Goal: Information Seeking & Learning: Compare options

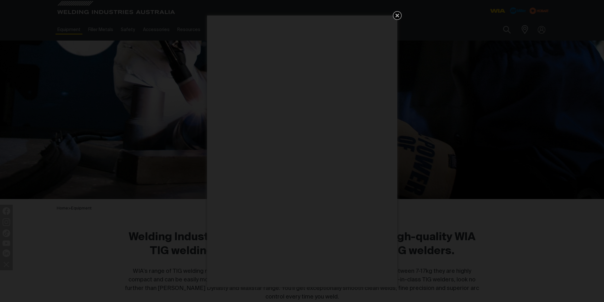
click at [398, 14] on icon "Get 5 WIA Welding Guides Free!" at bounding box center [397, 16] width 8 height 8
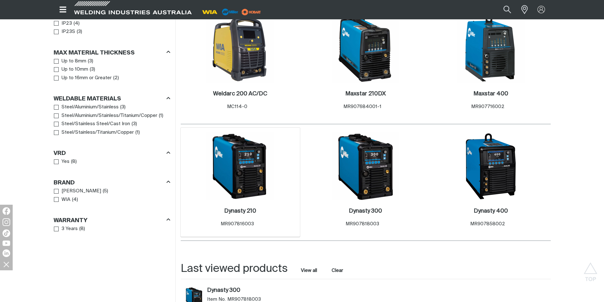
scroll to position [444, 0]
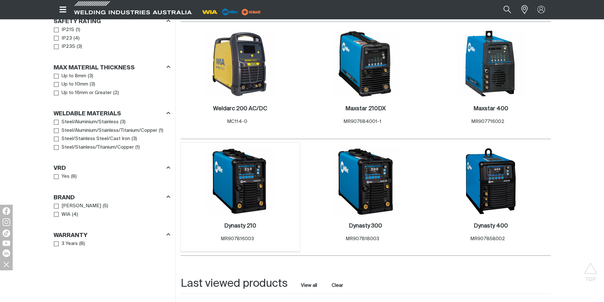
click at [243, 203] on img at bounding box center [240, 181] width 68 height 68
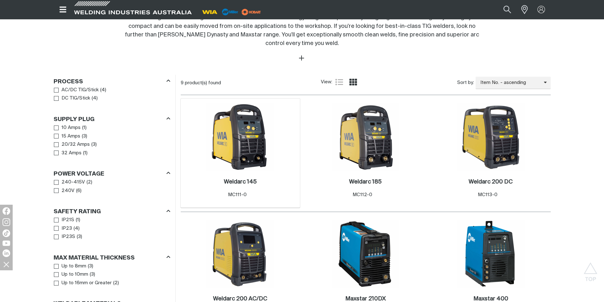
scroll to position [285, 0]
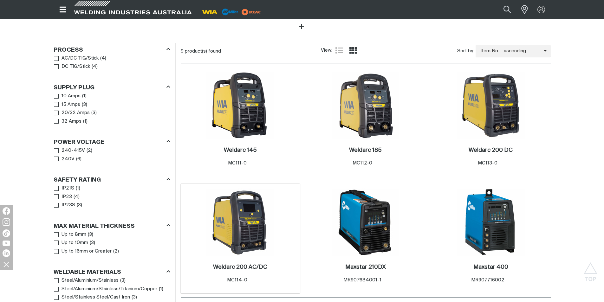
click at [243, 232] on img at bounding box center [240, 223] width 68 height 68
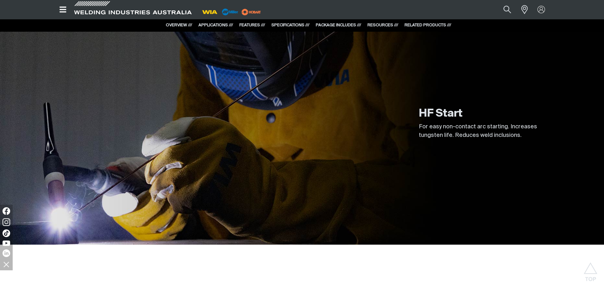
scroll to position [1743, 0]
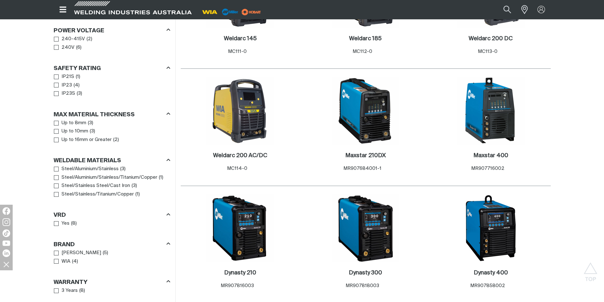
scroll to position [412, 0]
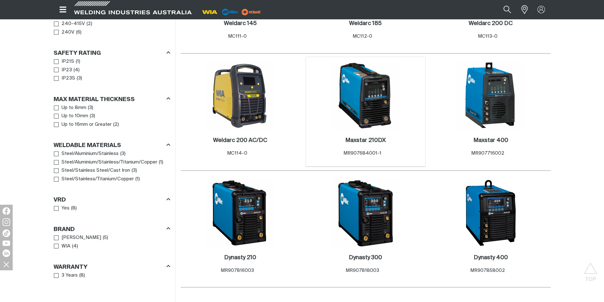
click at [377, 107] on img at bounding box center [366, 96] width 68 height 68
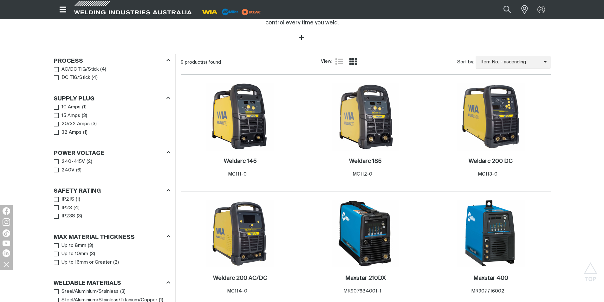
scroll to position [285, 0]
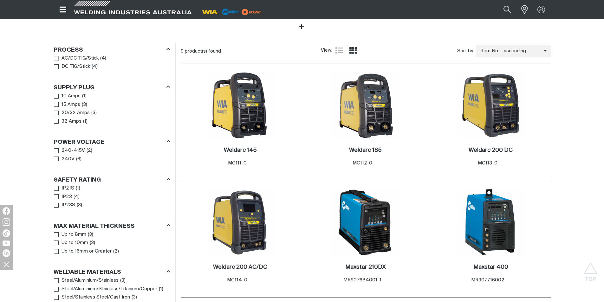
click at [55, 56] on span "Process" at bounding box center [56, 58] width 5 height 5
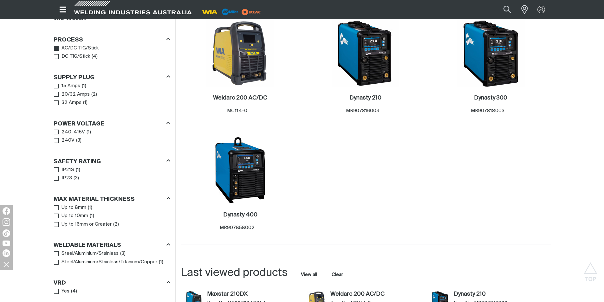
scroll to position [349, 0]
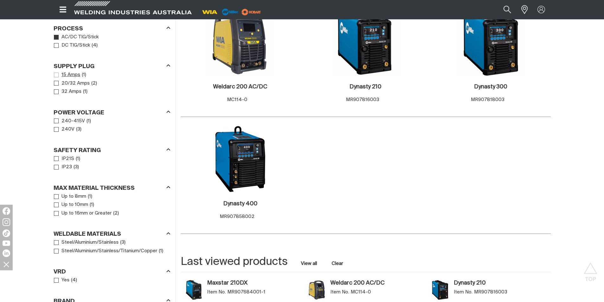
click at [55, 73] on span "Supply Plug" at bounding box center [56, 75] width 5 height 5
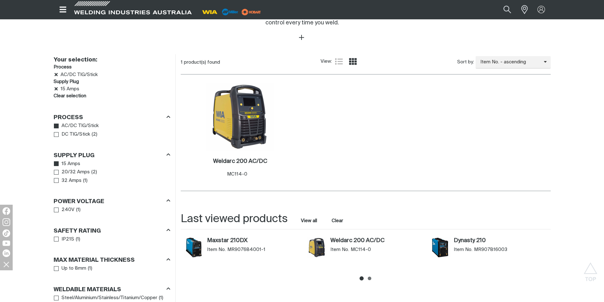
scroll to position [285, 0]
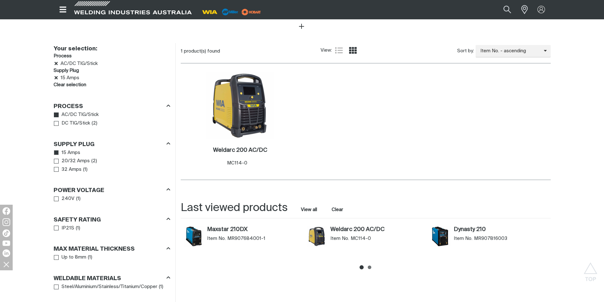
click at [127, 156] on li "15 Amps" at bounding box center [112, 153] width 116 height 9
click at [63, 141] on h3 "Supply Plug" at bounding box center [74, 144] width 41 height 7
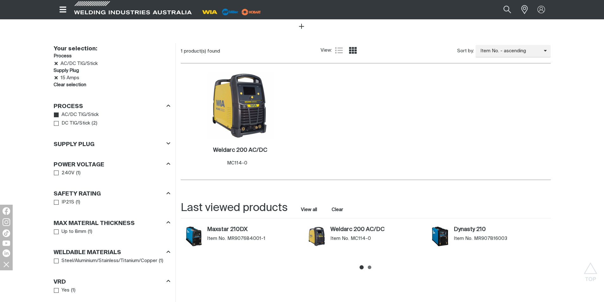
scroll to position [254, 0]
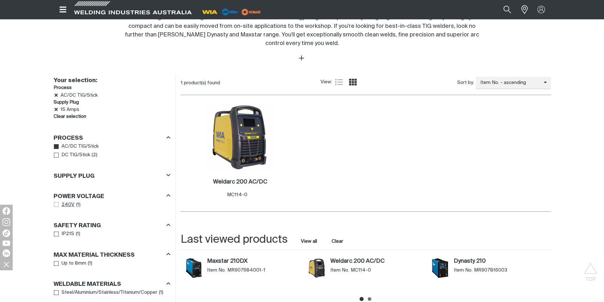
click at [55, 202] on span "Power Voltage" at bounding box center [56, 204] width 5 height 5
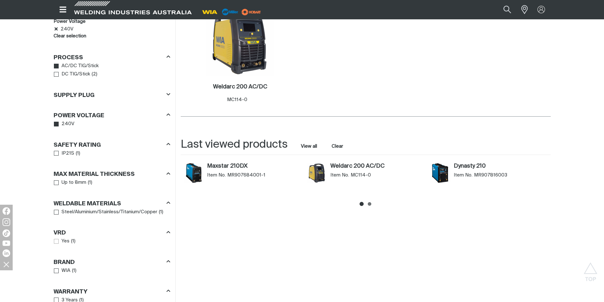
scroll to position [380, 0]
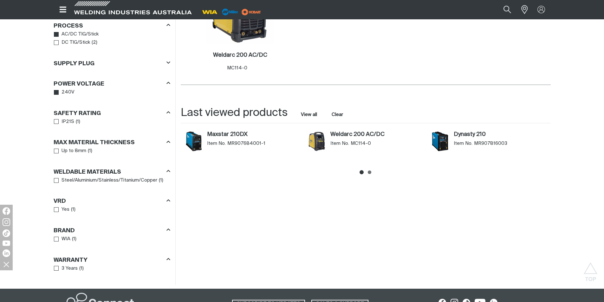
click at [64, 228] on h3 "Brand" at bounding box center [64, 230] width 21 height 7
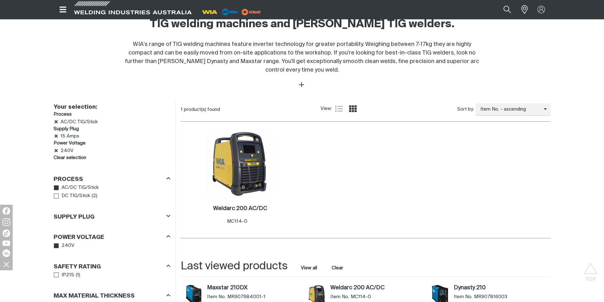
scroll to position [127, 0]
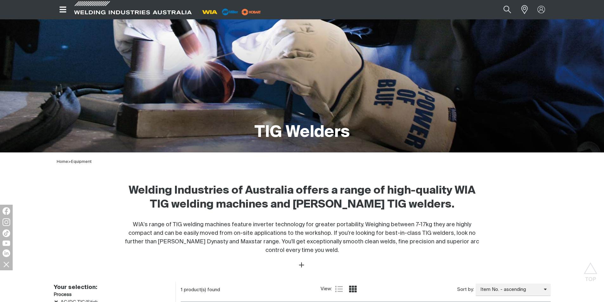
scroll to position [32, 0]
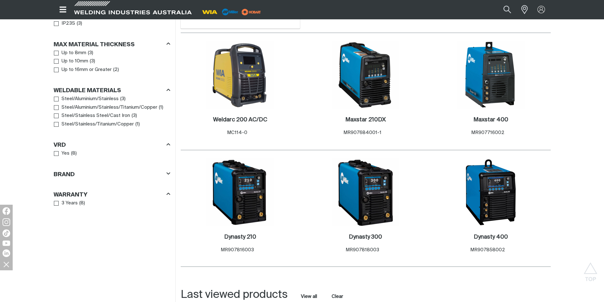
scroll to position [444, 0]
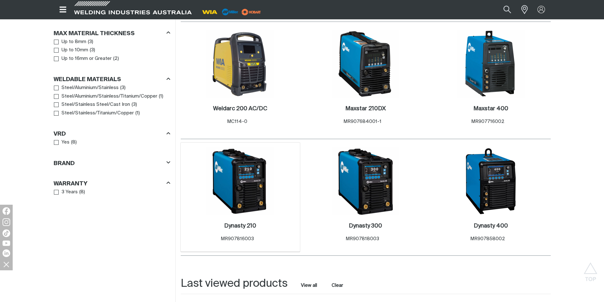
click at [239, 172] on img at bounding box center [240, 181] width 68 height 68
